Goal: Complete application form

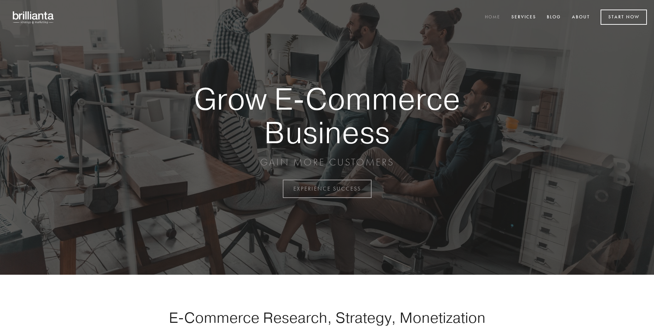
scroll to position [1856, 0]
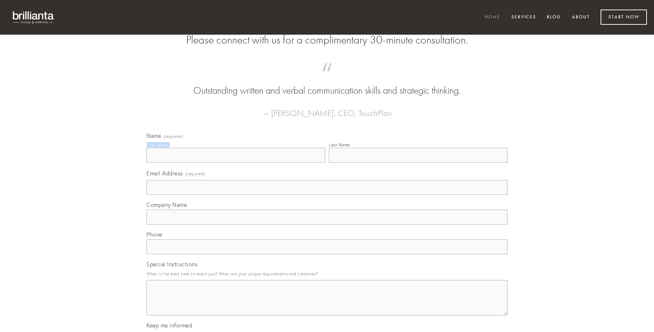
type input "[PERSON_NAME]"
click at [418, 163] on input "Last Name" at bounding box center [418, 155] width 179 height 15
type input "[PERSON_NAME]"
click at [327, 195] on input "Email Address (required)" at bounding box center [327, 187] width 361 height 15
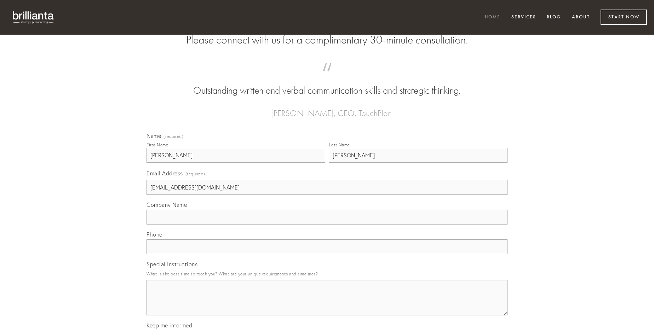
type input "[EMAIL_ADDRESS][DOMAIN_NAME]"
click at [327, 225] on input "Company Name" at bounding box center [327, 217] width 361 height 15
type input "vere"
click at [327, 255] on input "text" at bounding box center [327, 247] width 361 height 15
click at [327, 304] on textarea "Special Instructions" at bounding box center [327, 297] width 361 height 35
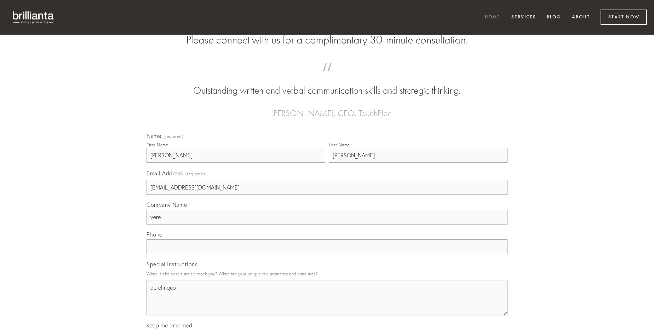
type textarea "derelinquo"
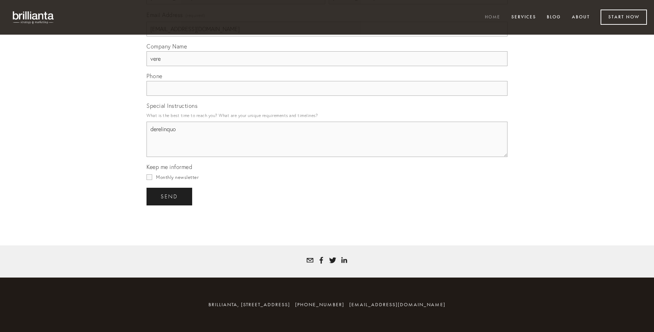
click at [170, 196] on span "send" at bounding box center [169, 197] width 17 height 6
